Goal: Information Seeking & Learning: Learn about a topic

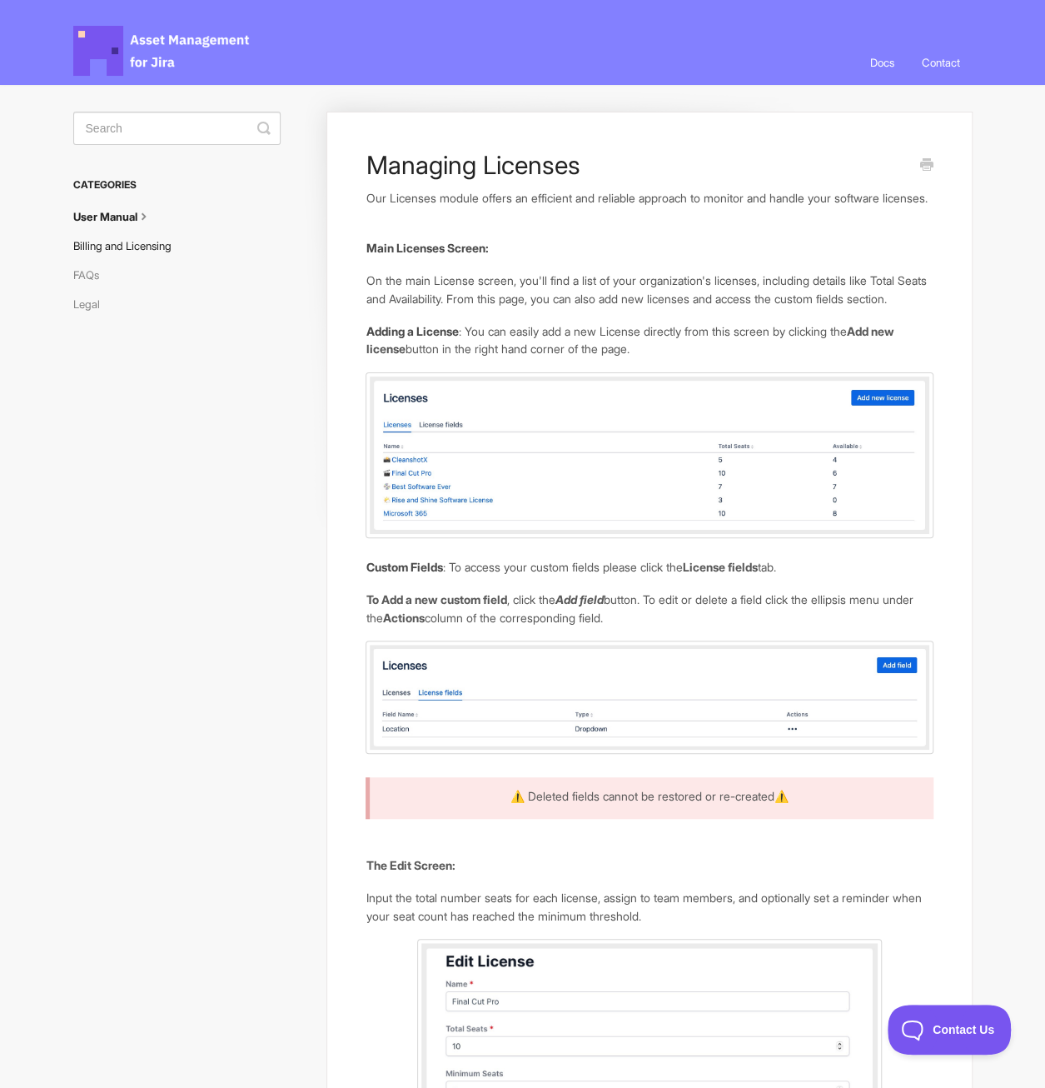
click at [120, 242] on link "Billing and Licensing" at bounding box center [128, 245] width 111 height 27
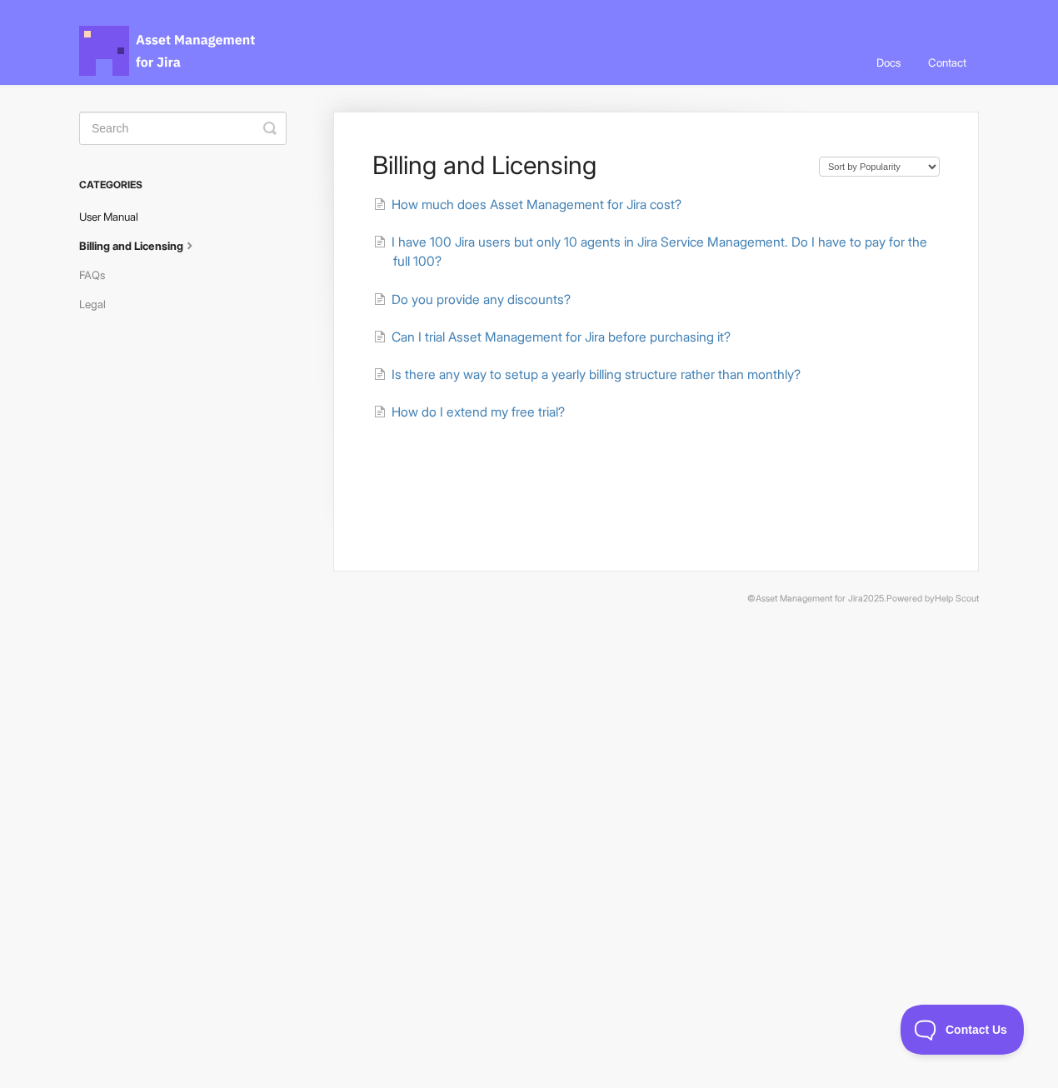
click at [110, 217] on link "User Manual" at bounding box center [115, 216] width 72 height 27
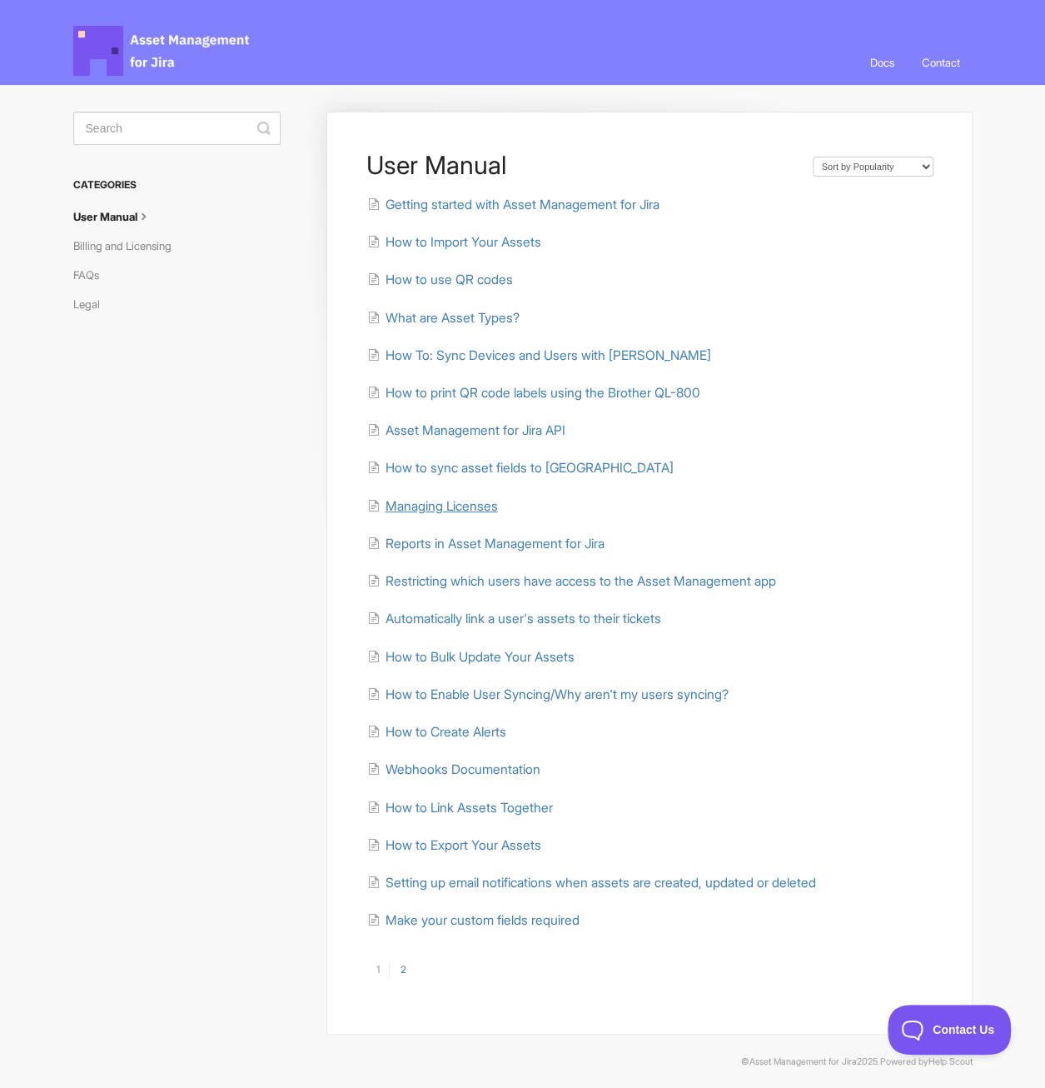
click at [435, 506] on span "Managing Licenses" at bounding box center [441, 506] width 112 height 16
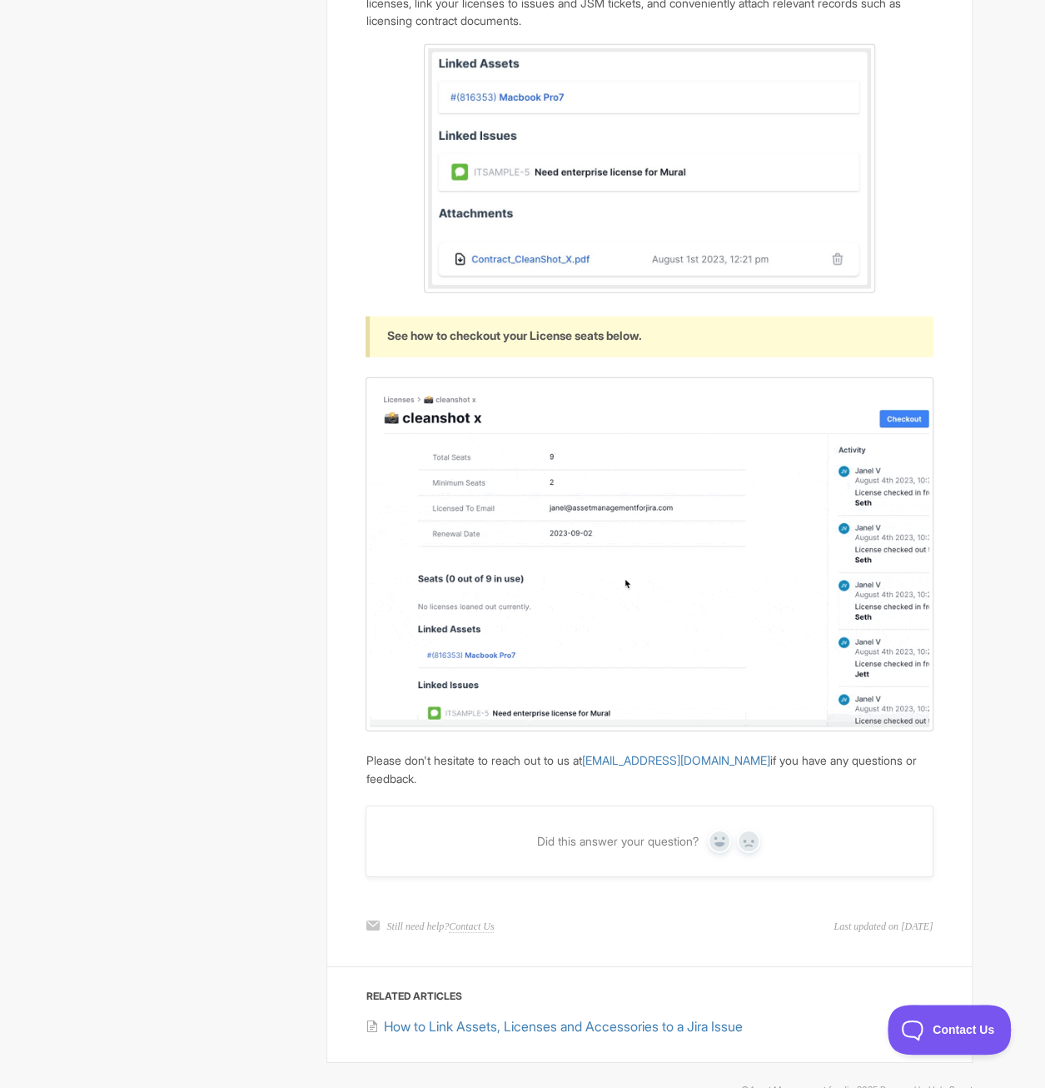
scroll to position [2096, 0]
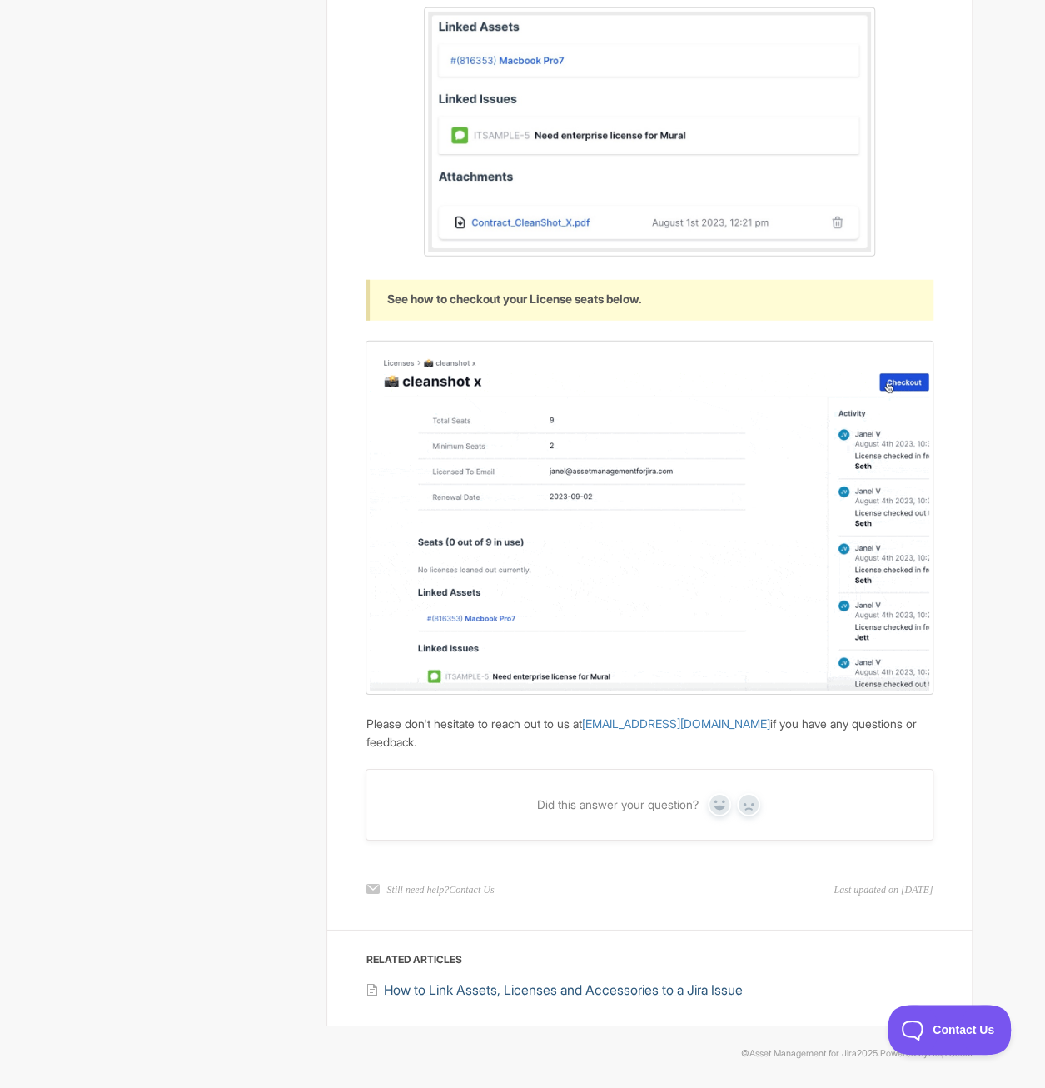
click at [491, 995] on span "How to Link Assets, Licenses and Accessories to a Jira Issue" at bounding box center [562, 989] width 359 height 17
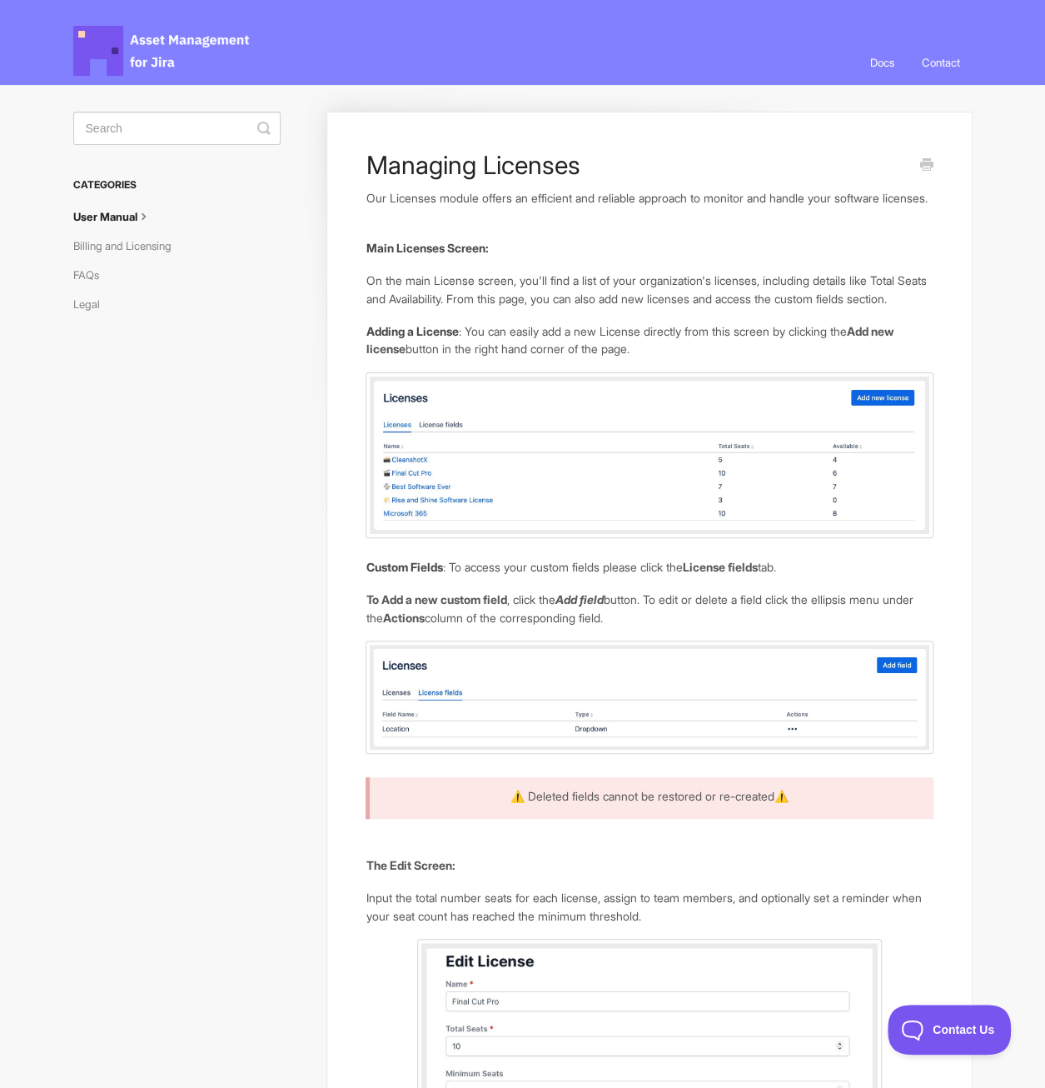
click at [120, 220] on link "User Manual" at bounding box center [119, 216] width 92 height 27
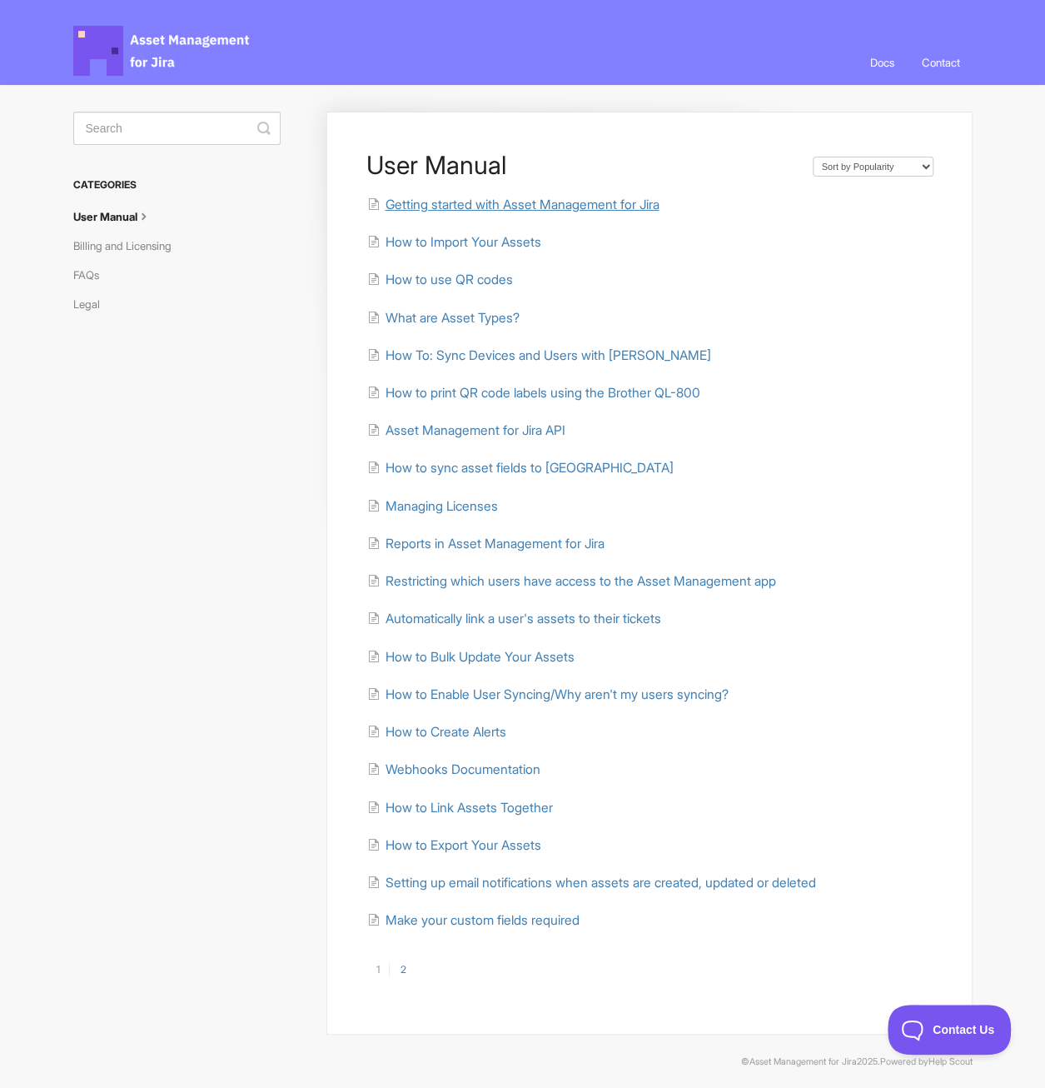
click at [422, 205] on span "Getting started with Asset Management for Jira" at bounding box center [522, 205] width 274 height 16
